Goal: Navigation & Orientation: Find specific page/section

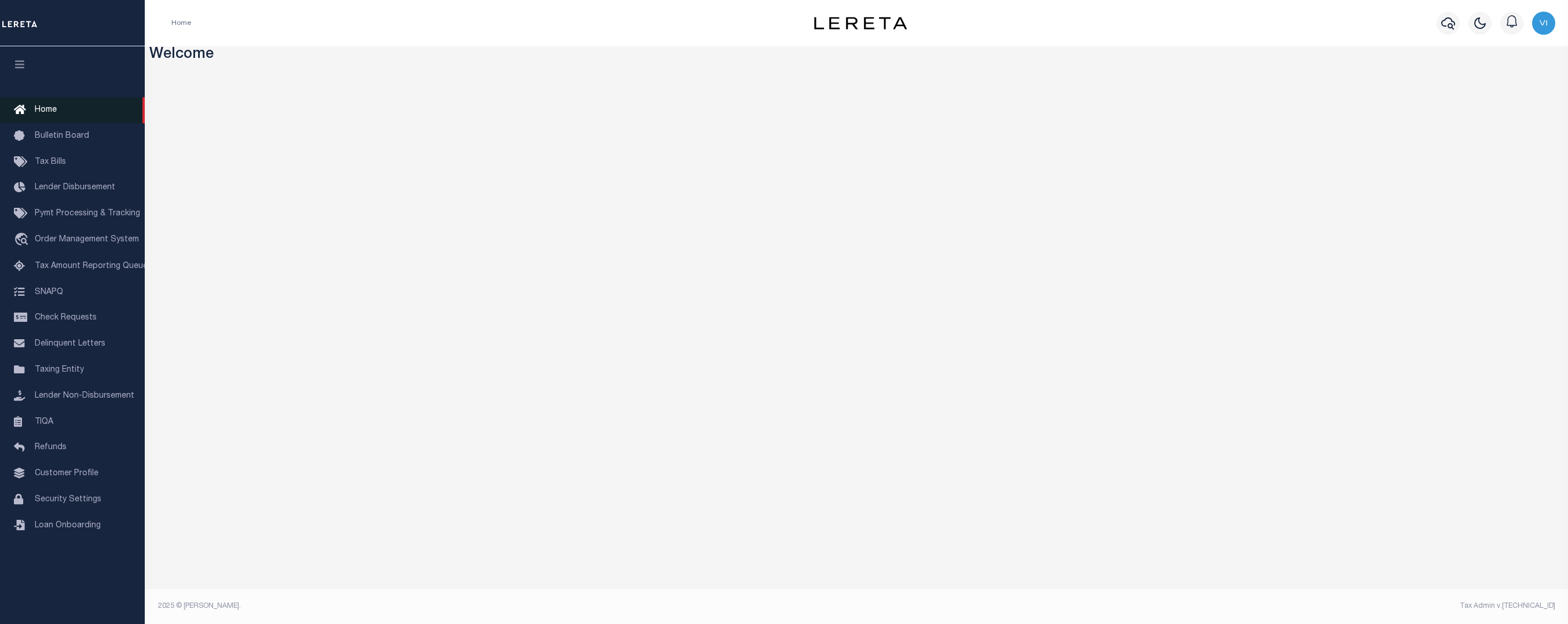
click at [55, 114] on span "Home" at bounding box center [45, 110] width 22 height 8
click at [32, 112] on link "Home" at bounding box center [72, 110] width 145 height 26
